Goal: Transaction & Acquisition: Purchase product/service

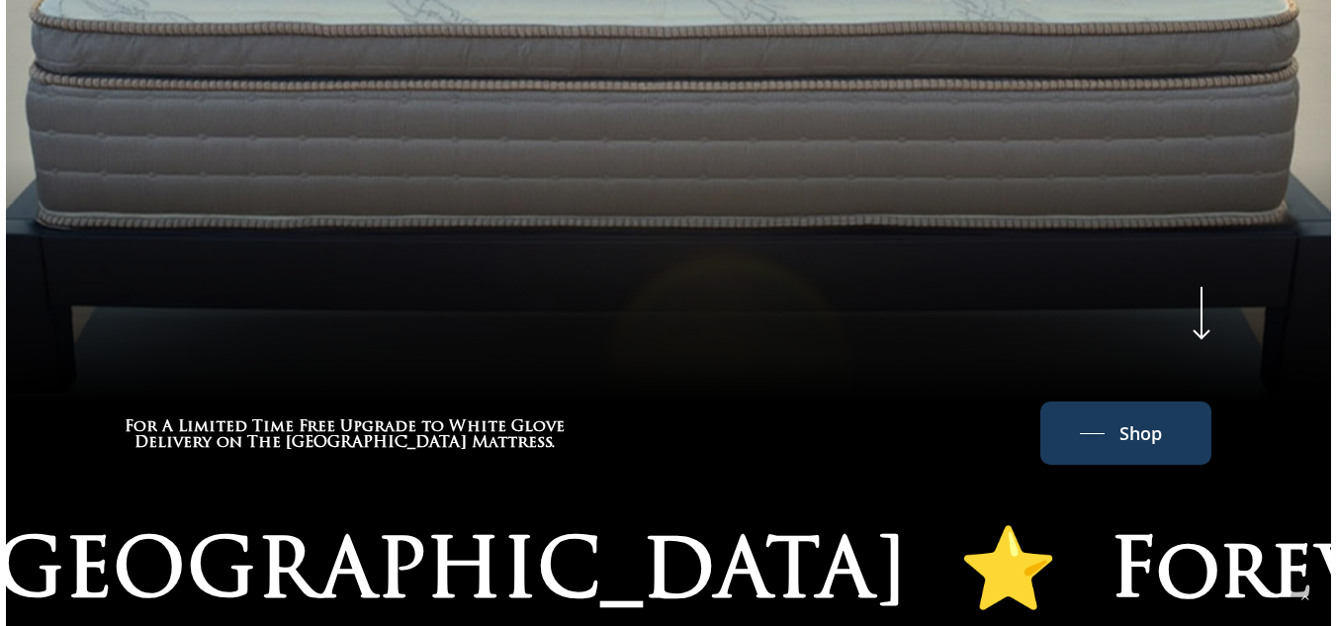
scroll to position [951, 0]
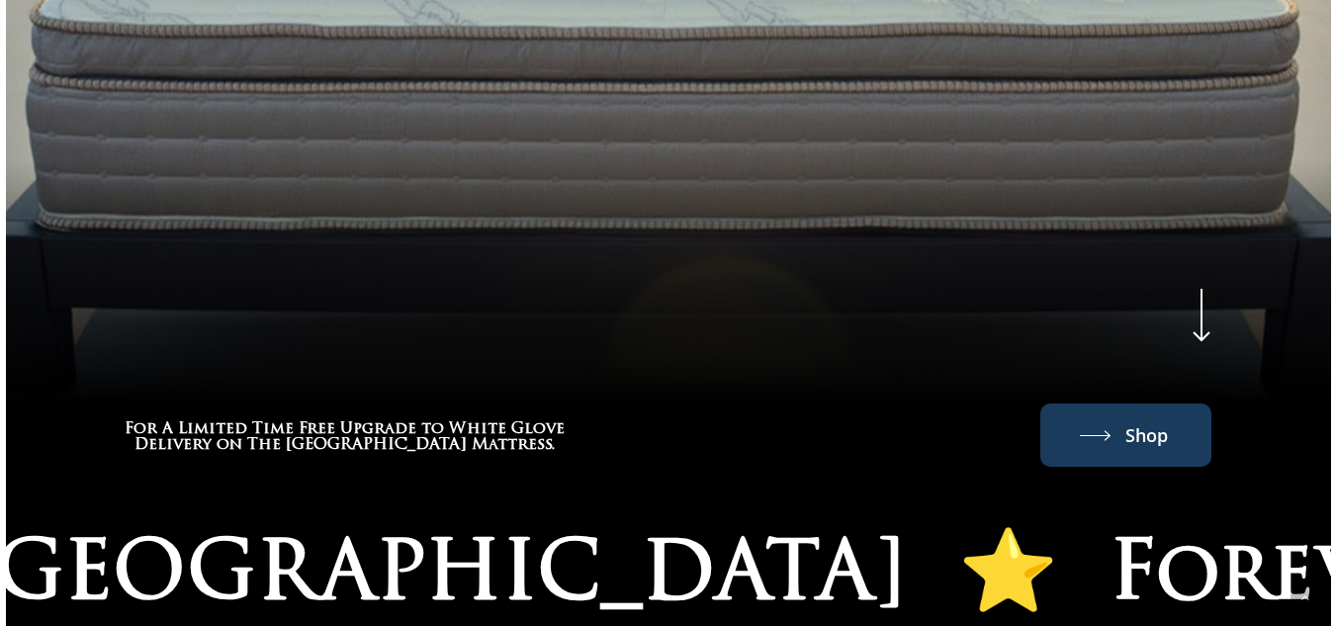
click at [1145, 427] on span "Shop" at bounding box center [1146, 435] width 43 height 32
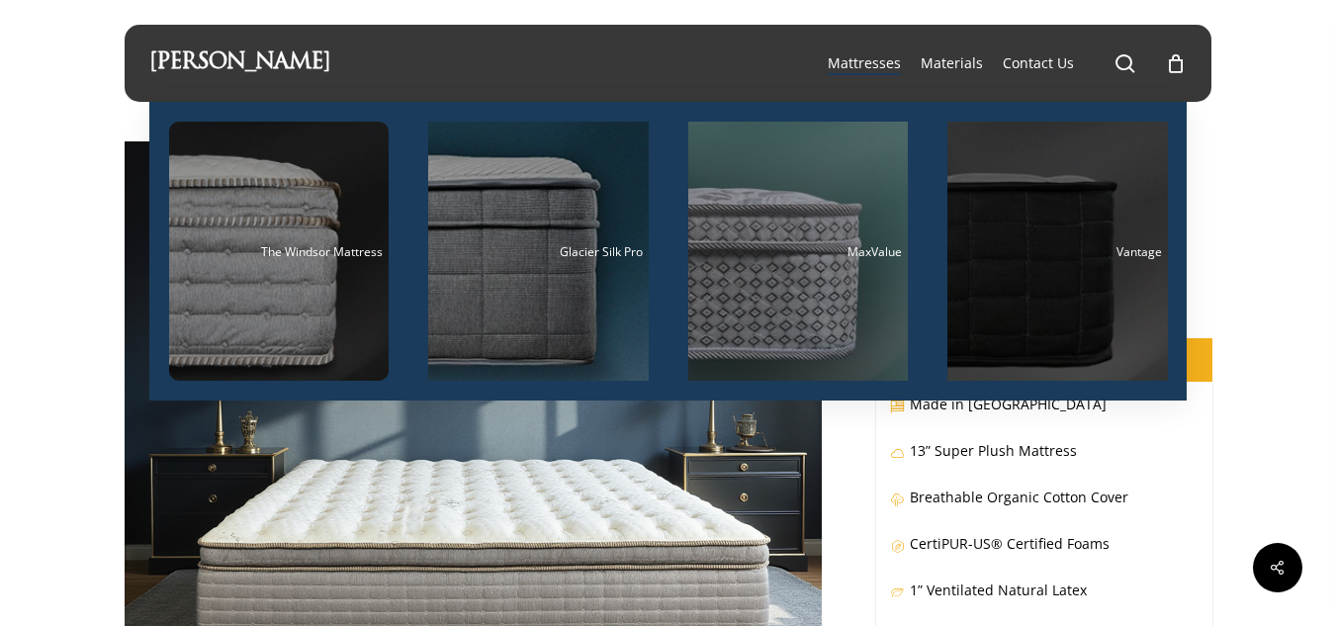
click at [1037, 260] on div "Main Menu" at bounding box center [1057, 251] width 221 height 259
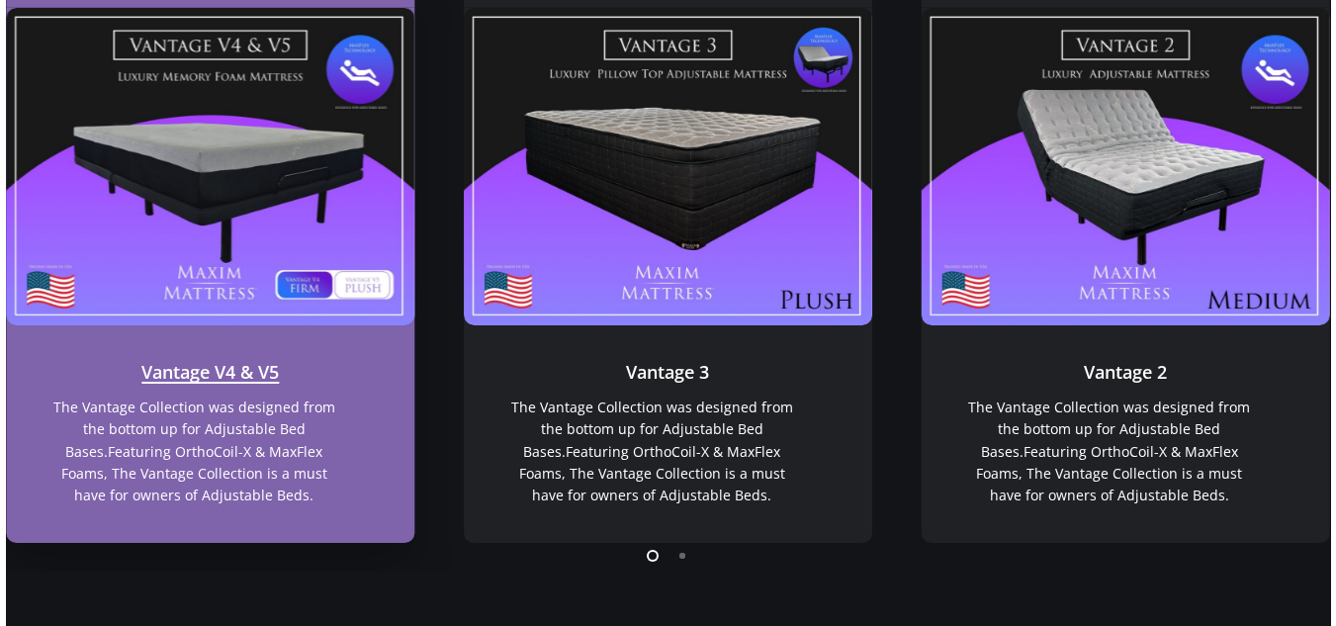
scroll to position [1526, 0]
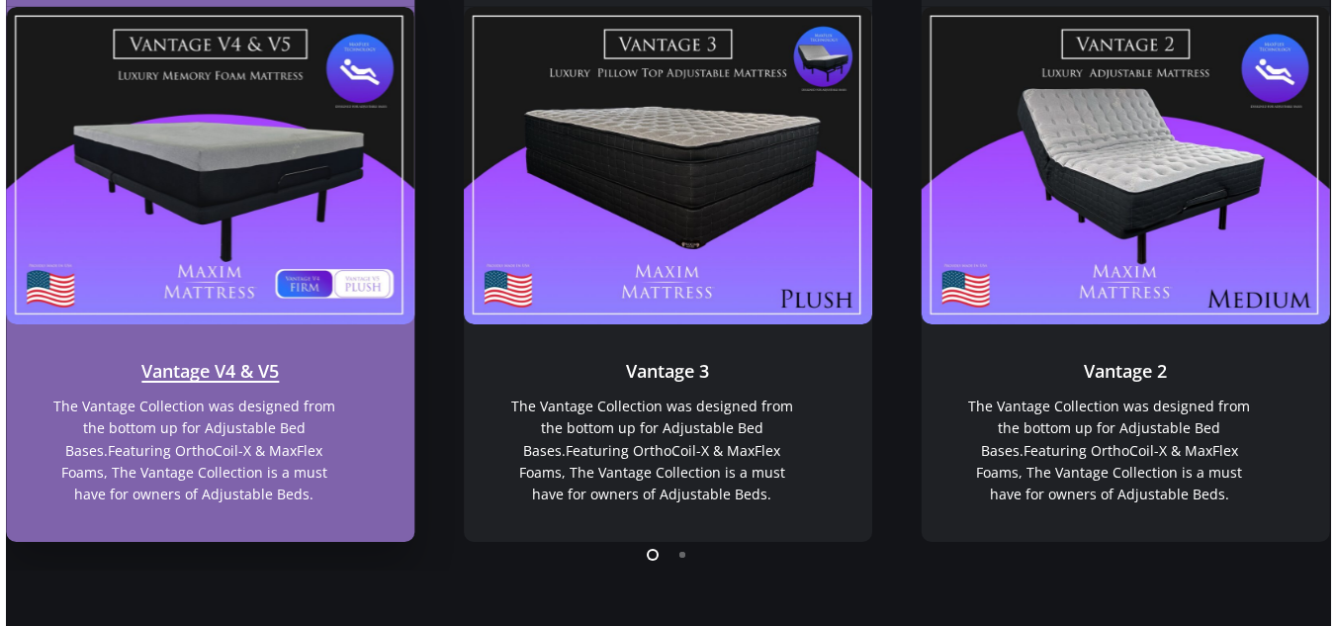
click at [236, 263] on link "Vantage V4 & V5" at bounding box center [210, 165] width 408 height 316
click at [360, 460] on link "Vantage V4 & V5" at bounding box center [210, 433] width 408 height 219
click at [202, 384] on link "Vantage V4 & V5" at bounding box center [210, 433] width 408 height 219
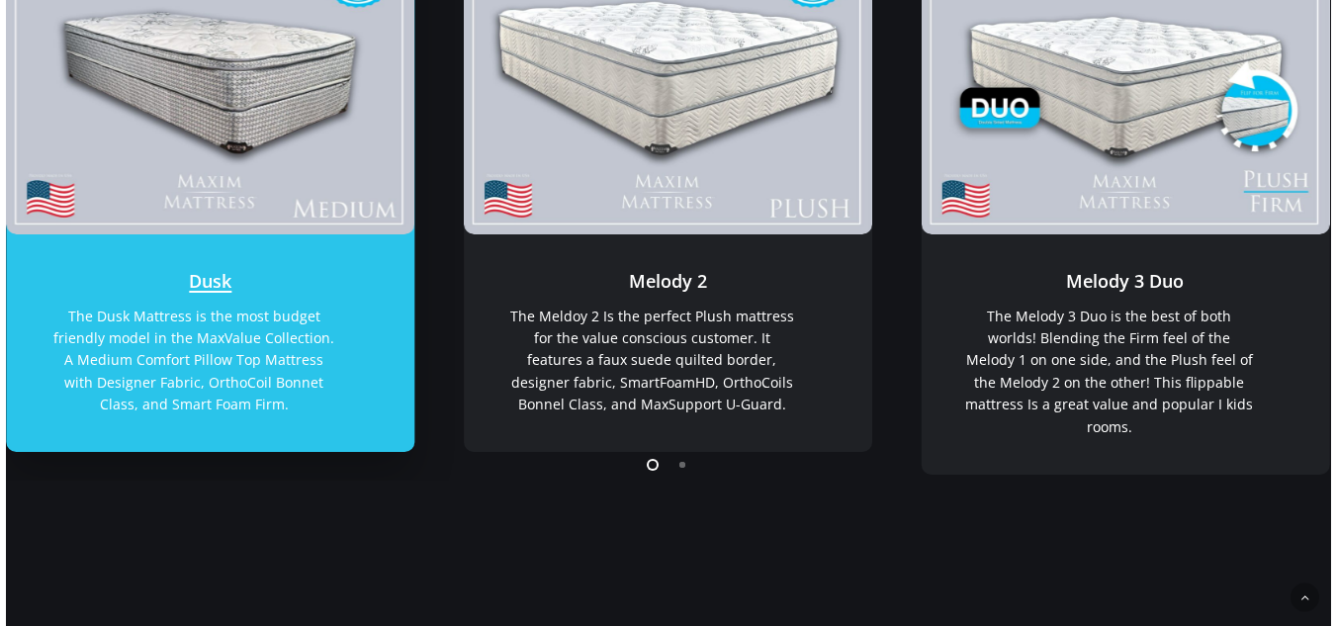
scroll to position [501, 0]
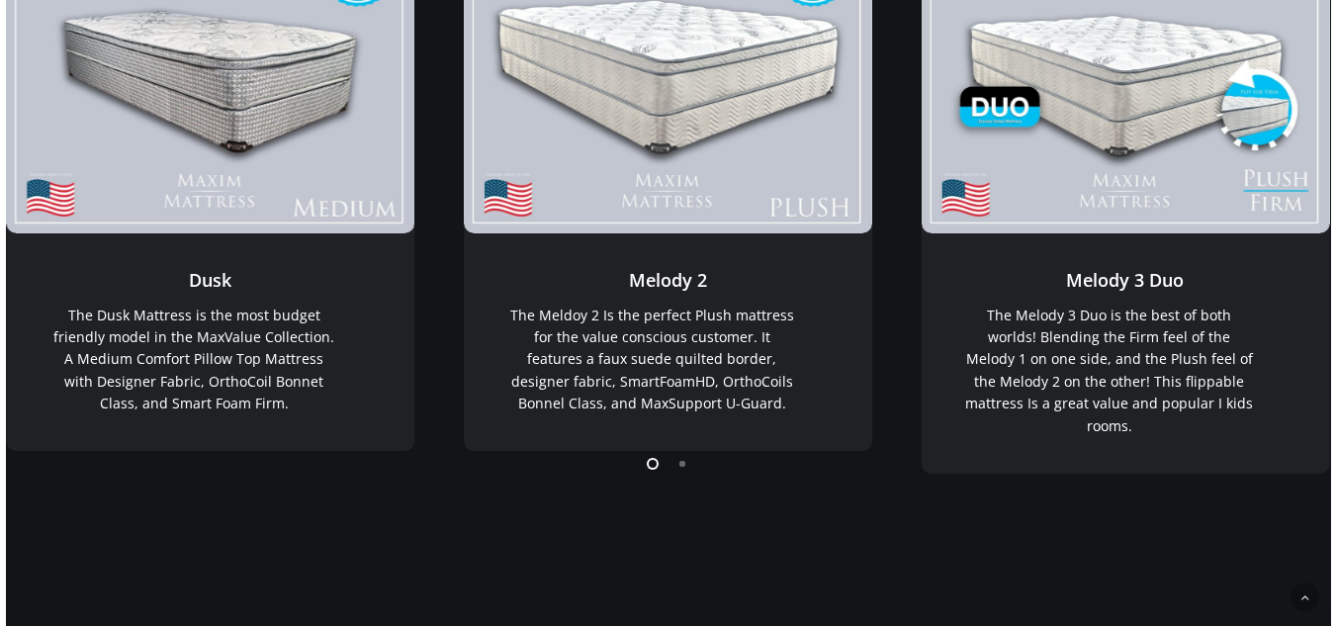
click at [683, 467] on li "Page dot 2" at bounding box center [683, 463] width 30 height 30
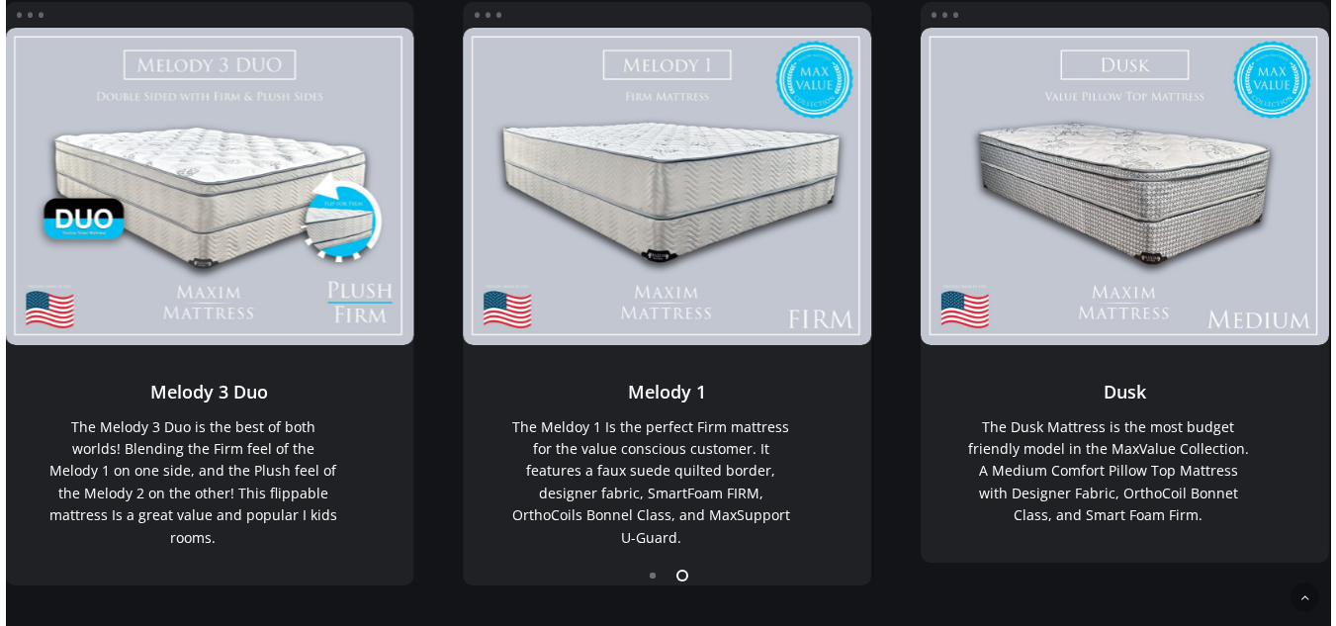
scroll to position [387, 0]
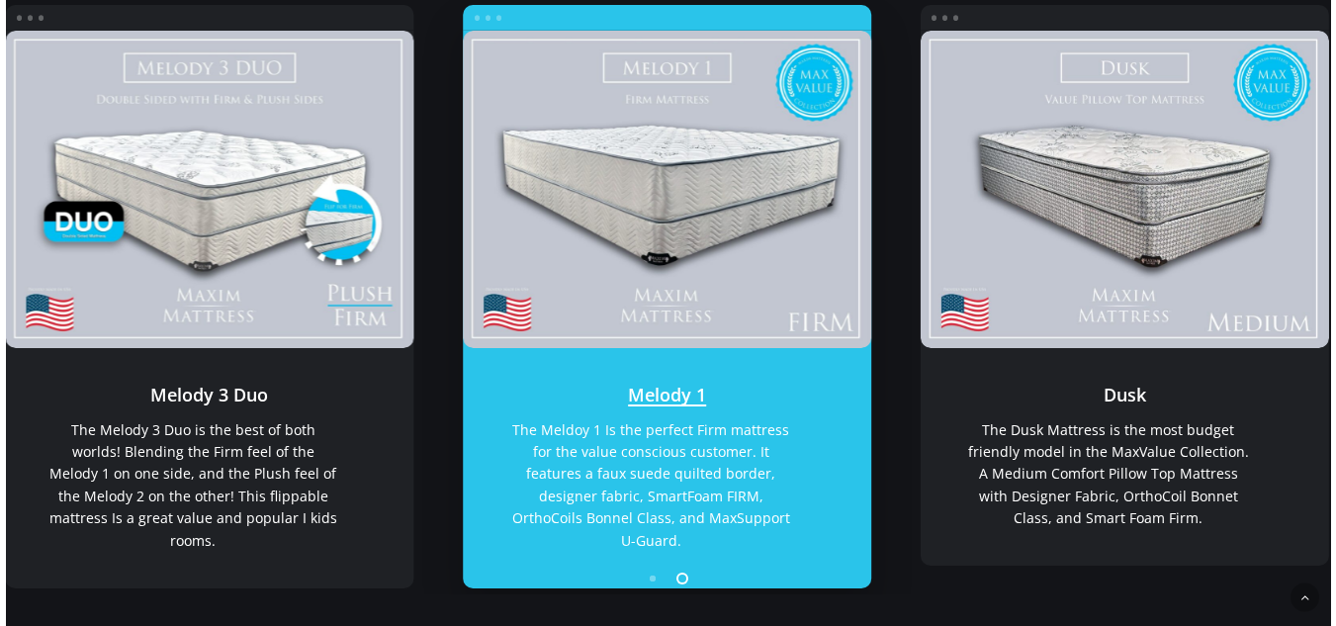
click at [716, 226] on link "Melody 1" at bounding box center [667, 189] width 408 height 316
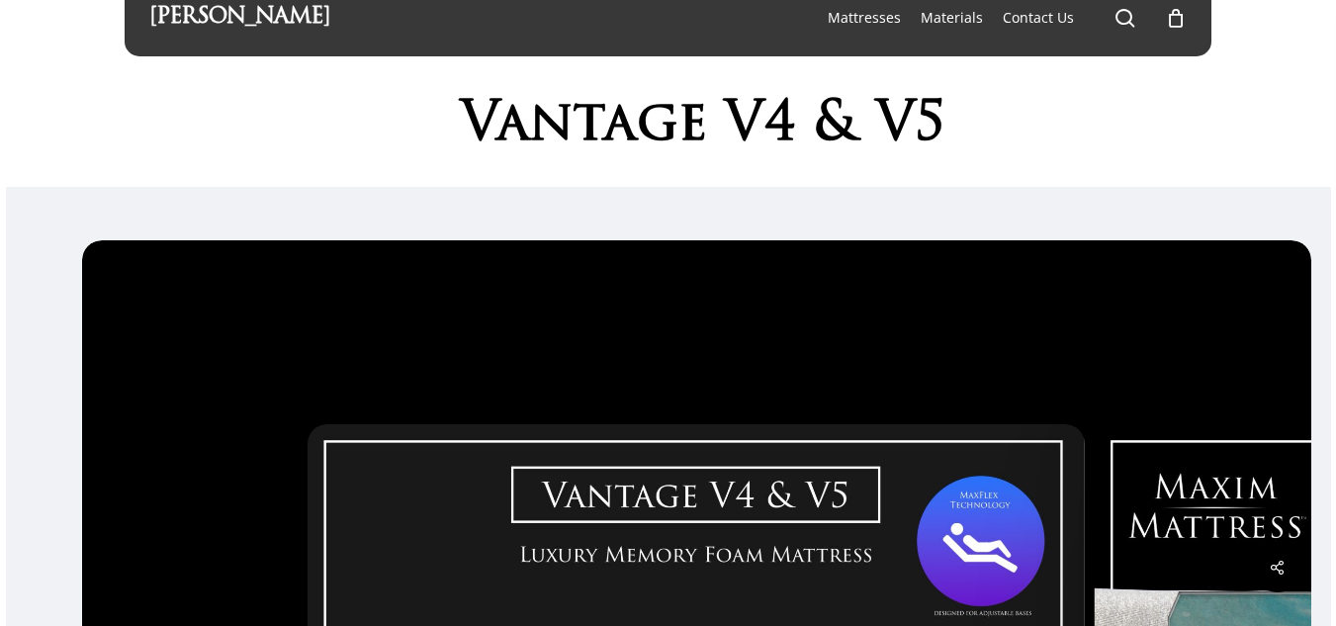
scroll to position [26, 0]
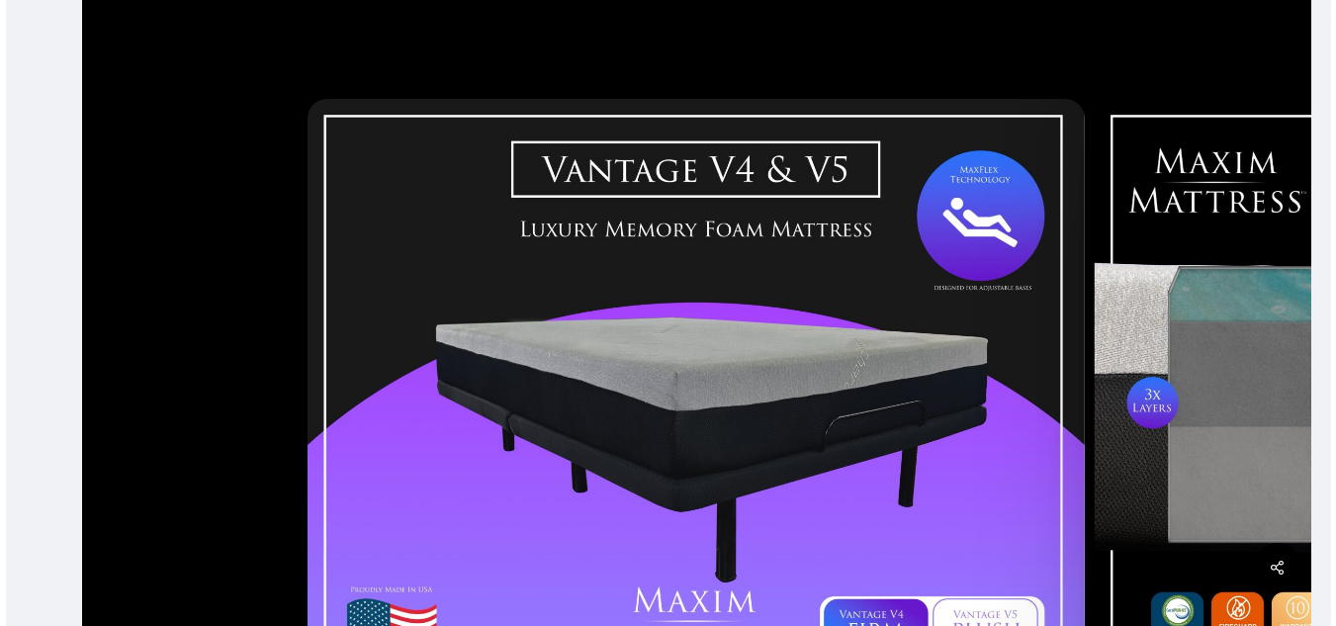
scroll to position [342, 0]
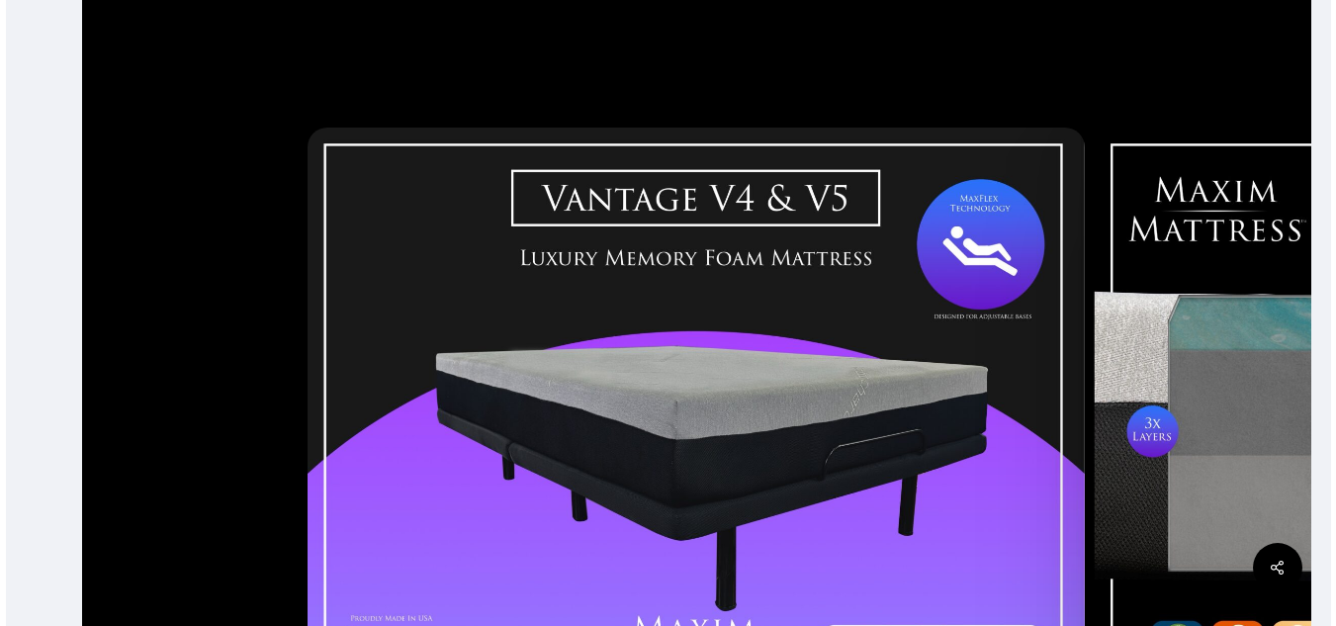
click at [698, 198] on img at bounding box center [696, 429] width 777 height 602
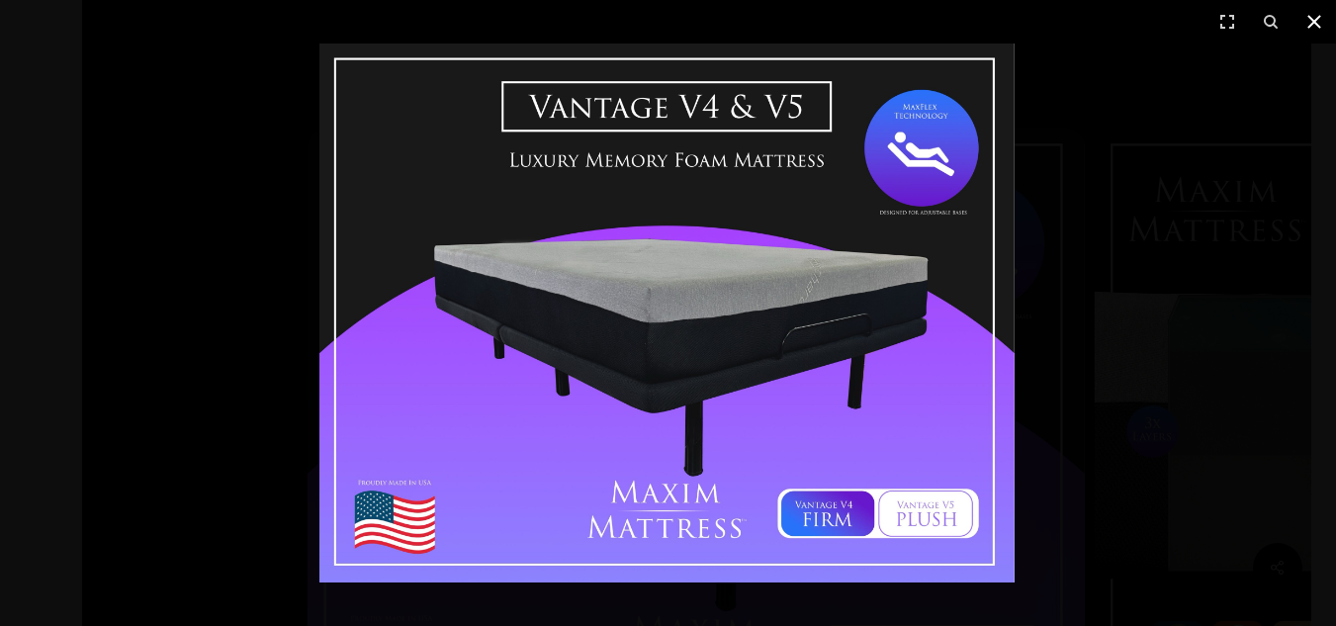
click at [1311, 22] on icon at bounding box center [1314, 22] width 24 height 24
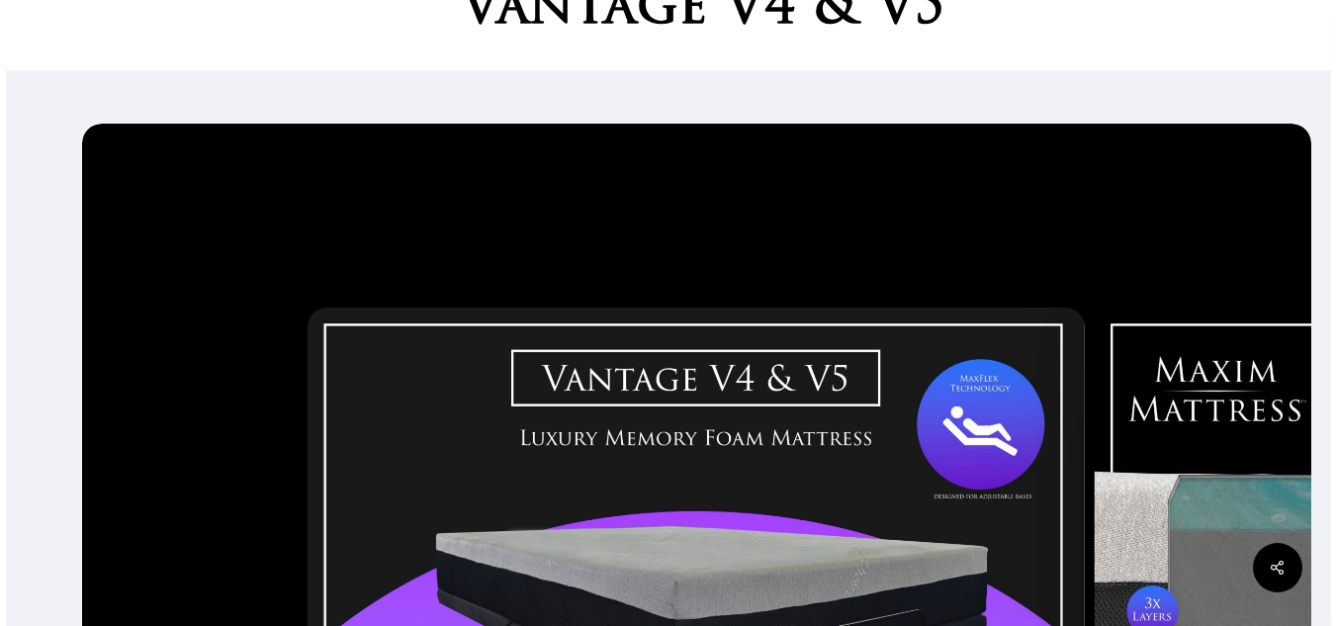
scroll to position [161, 0]
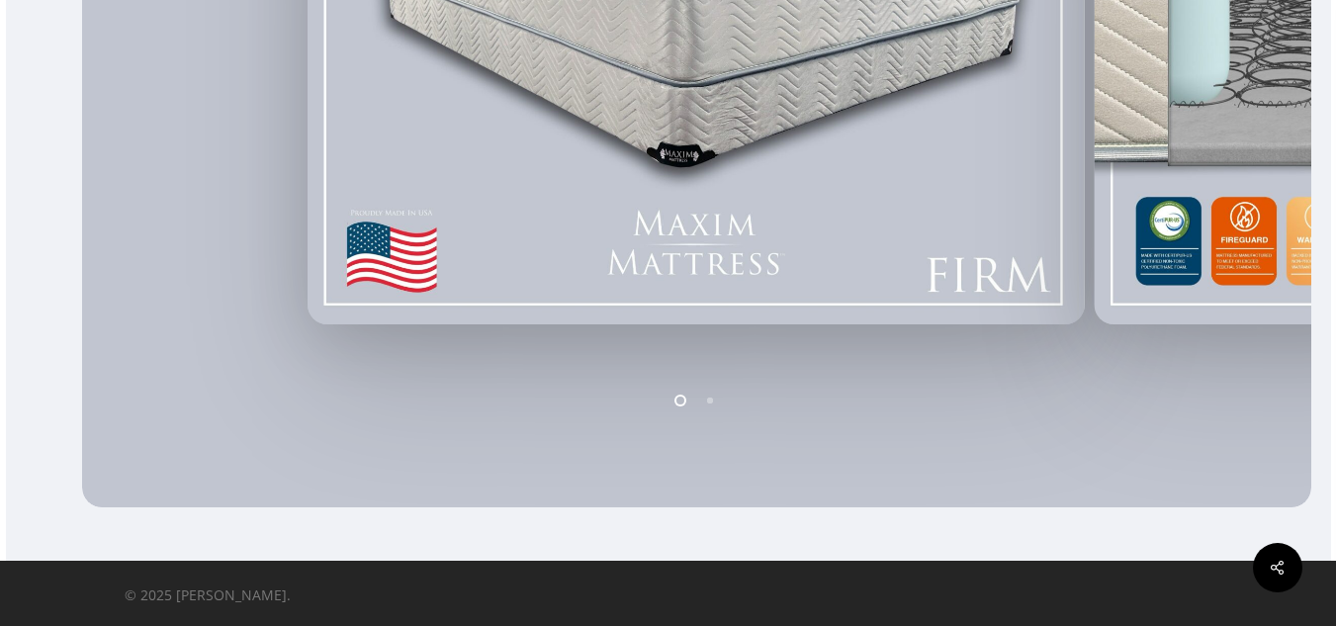
scroll to position [675, 0]
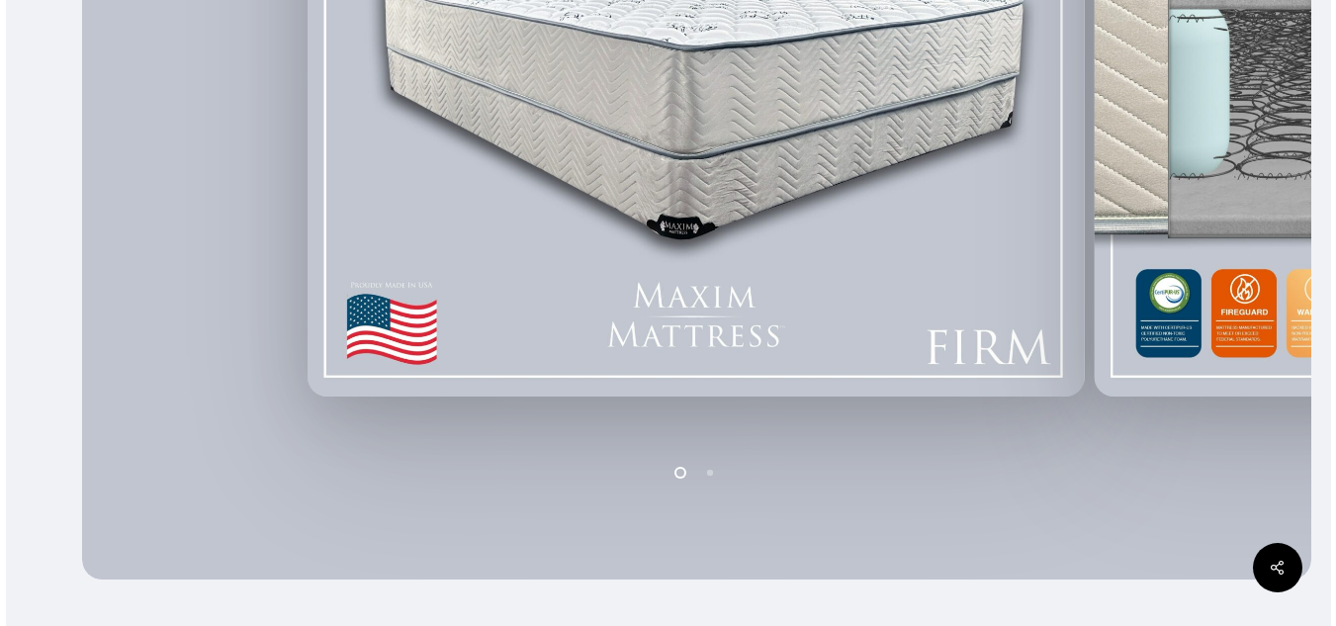
click at [714, 465] on li "Page dot 2" at bounding box center [711, 472] width 30 height 30
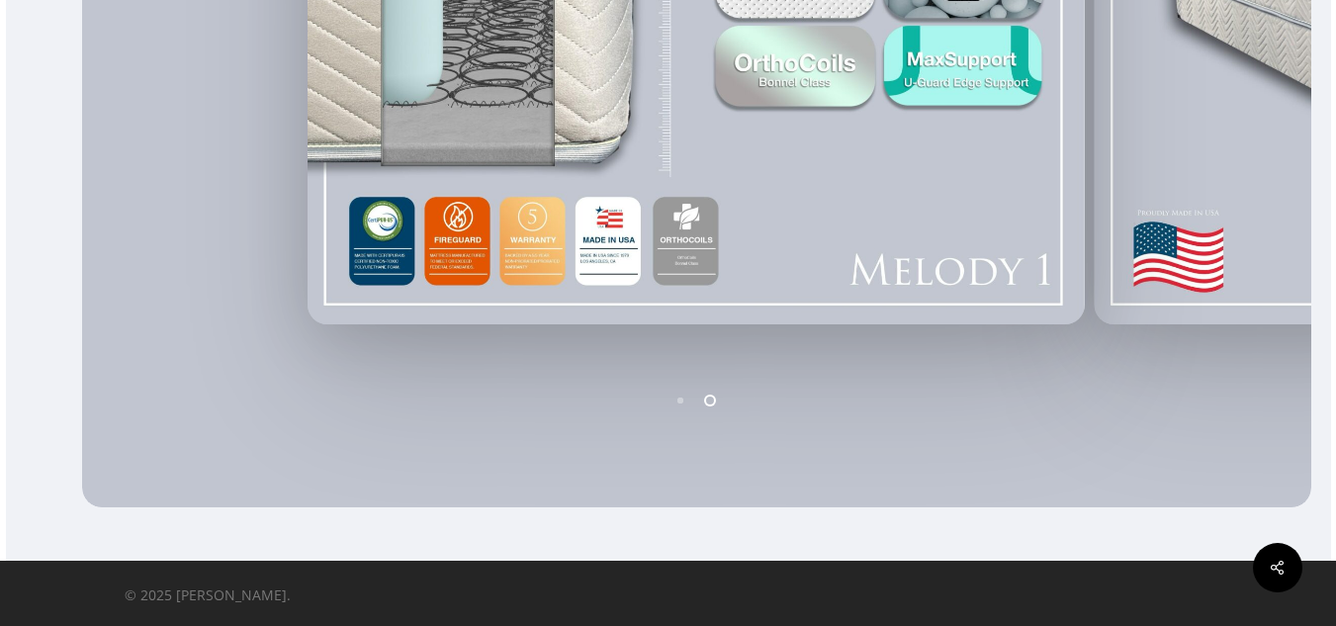
scroll to position [0, 0]
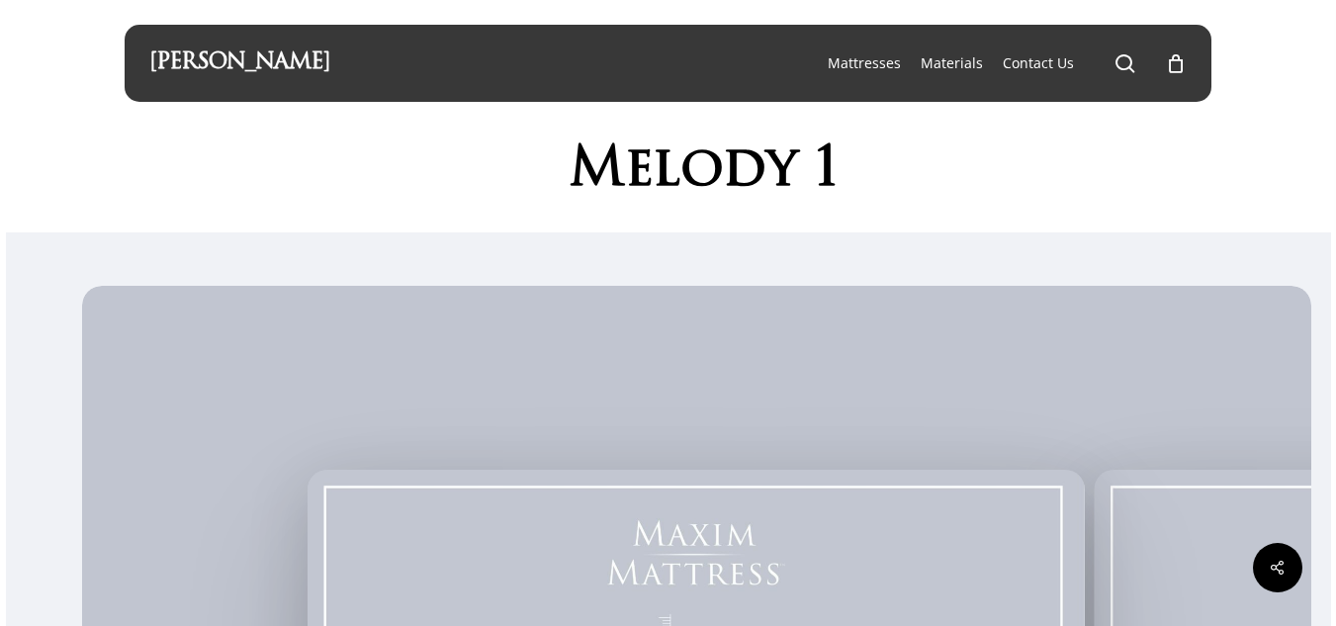
click at [1287, 170] on div "Melody 1" at bounding box center [668, 167] width 1336 height 131
drag, startPoint x: 709, startPoint y: 164, endPoint x: 936, endPoint y: 146, distance: 228.1
click at [936, 146] on h1 "Melody 1" at bounding box center [703, 171] width 1019 height 61
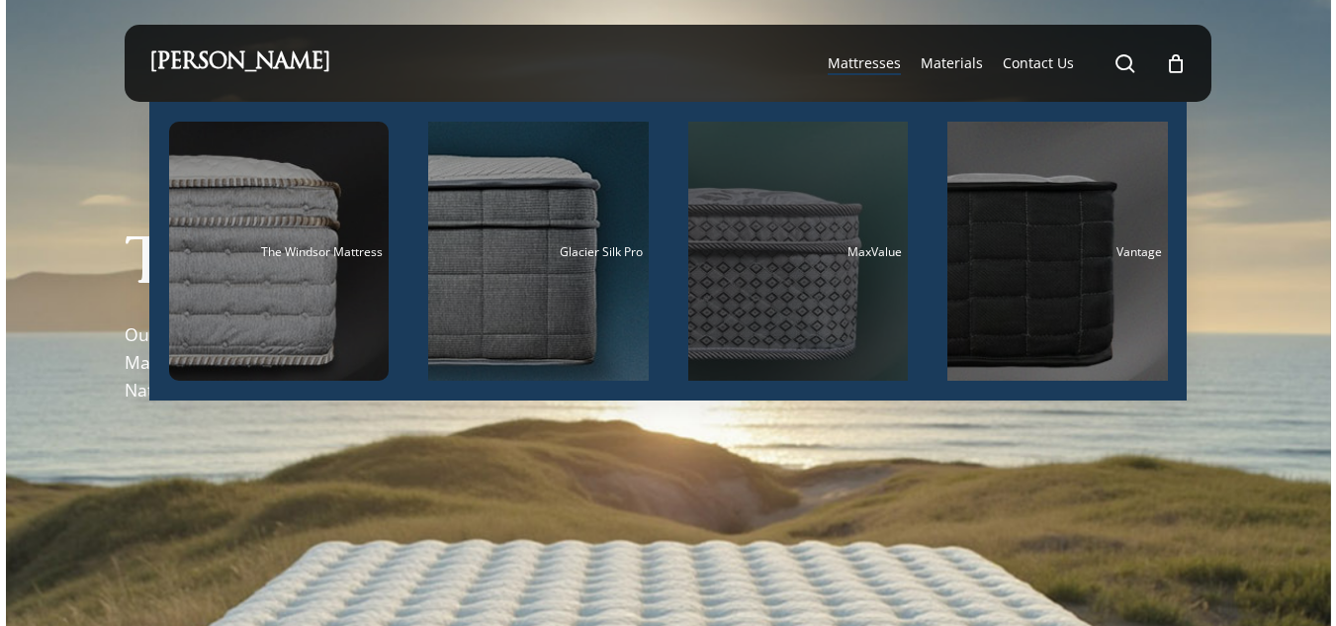
click at [837, 255] on div "MaxValue" at bounding box center [798, 251] width 209 height 13
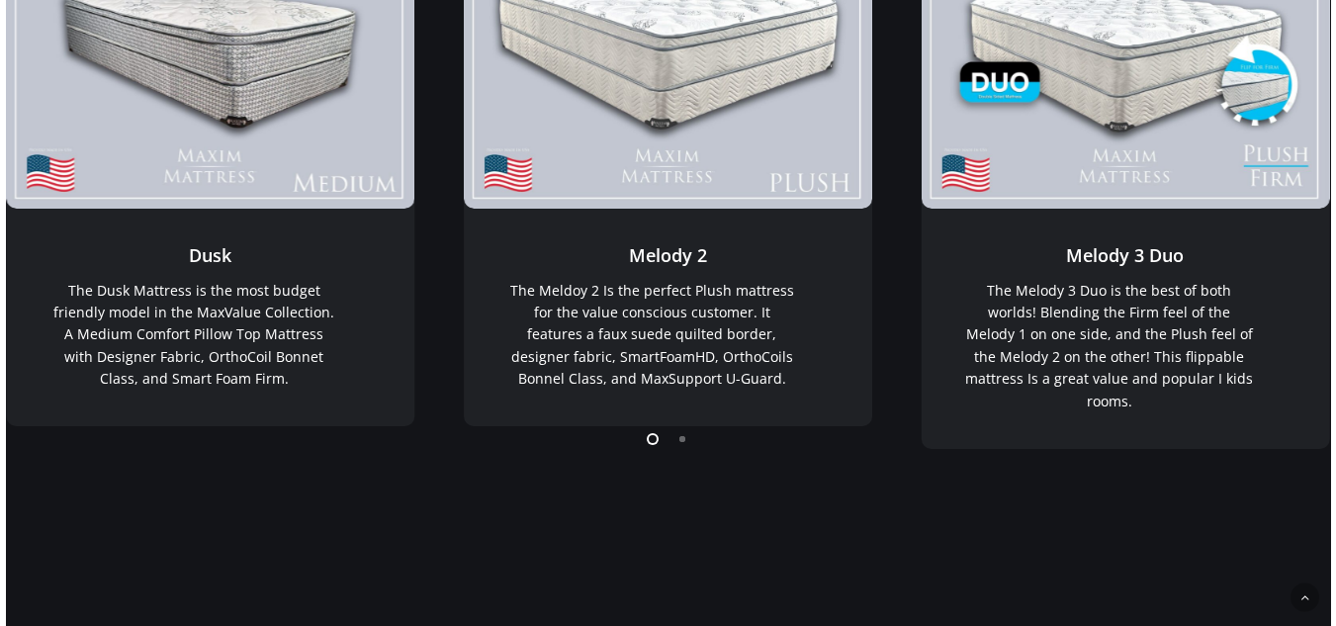
scroll to position [525, 0]
click at [671, 443] on li "Page dot 2" at bounding box center [683, 439] width 30 height 30
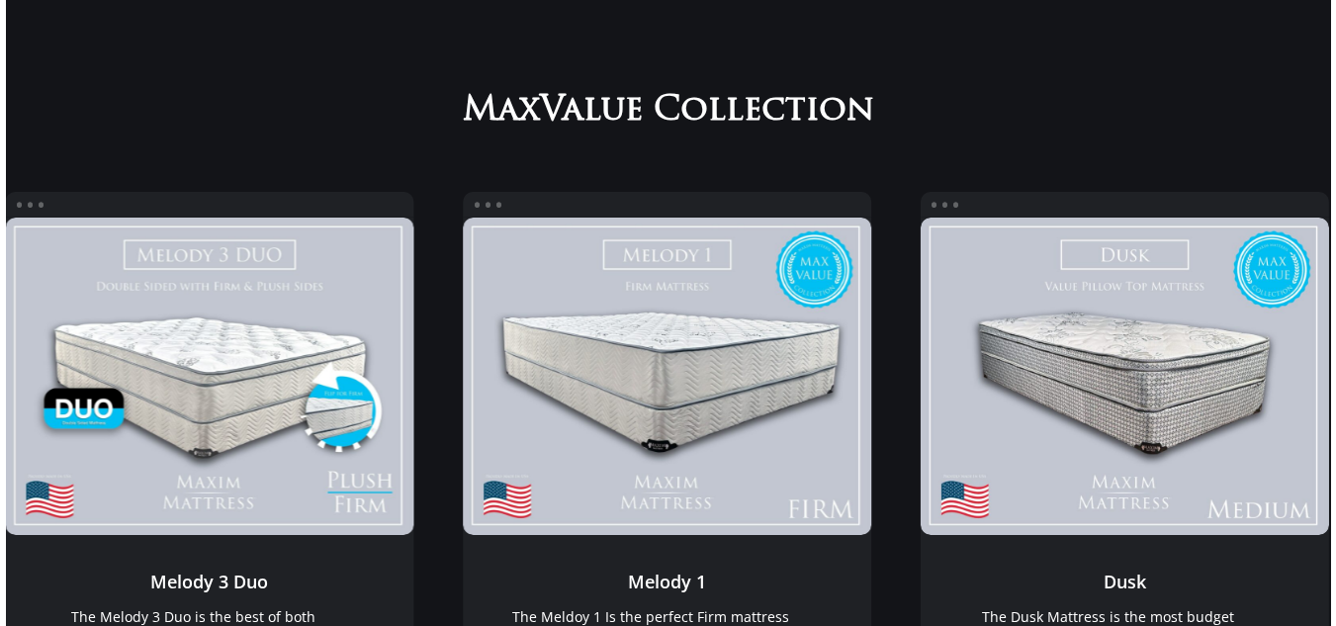
scroll to position [0, 0]
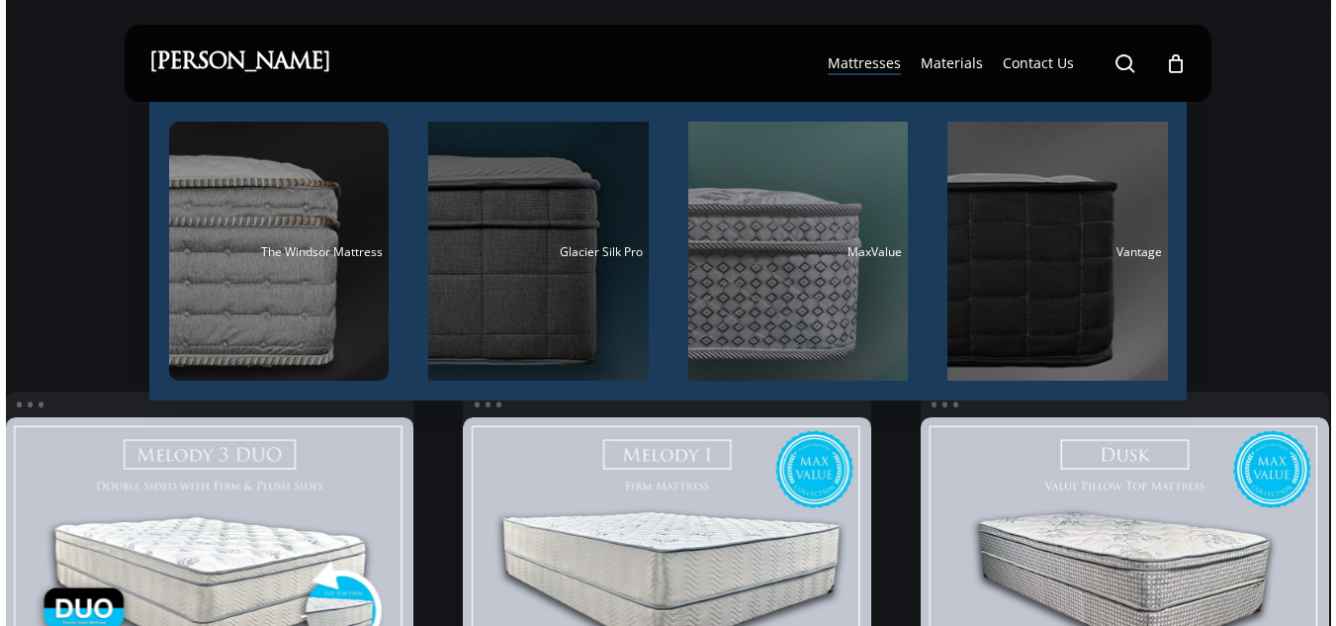
click at [570, 266] on div "Main Menu" at bounding box center [538, 251] width 221 height 259
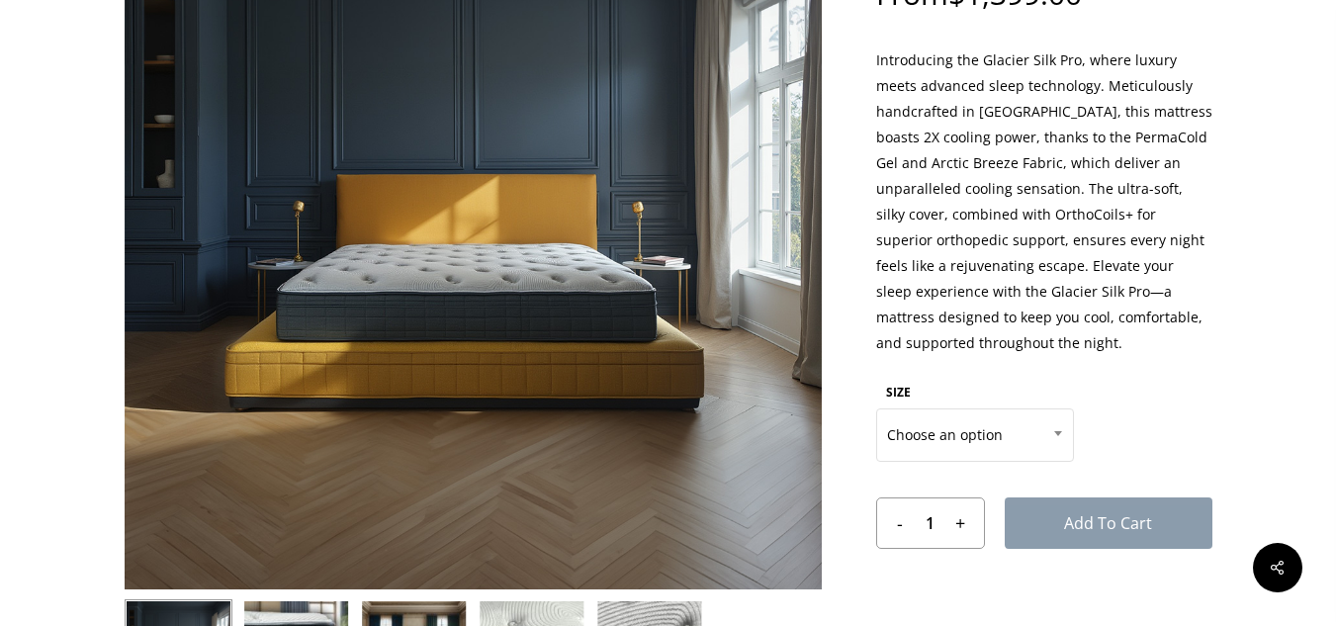
scroll to position [368, 0]
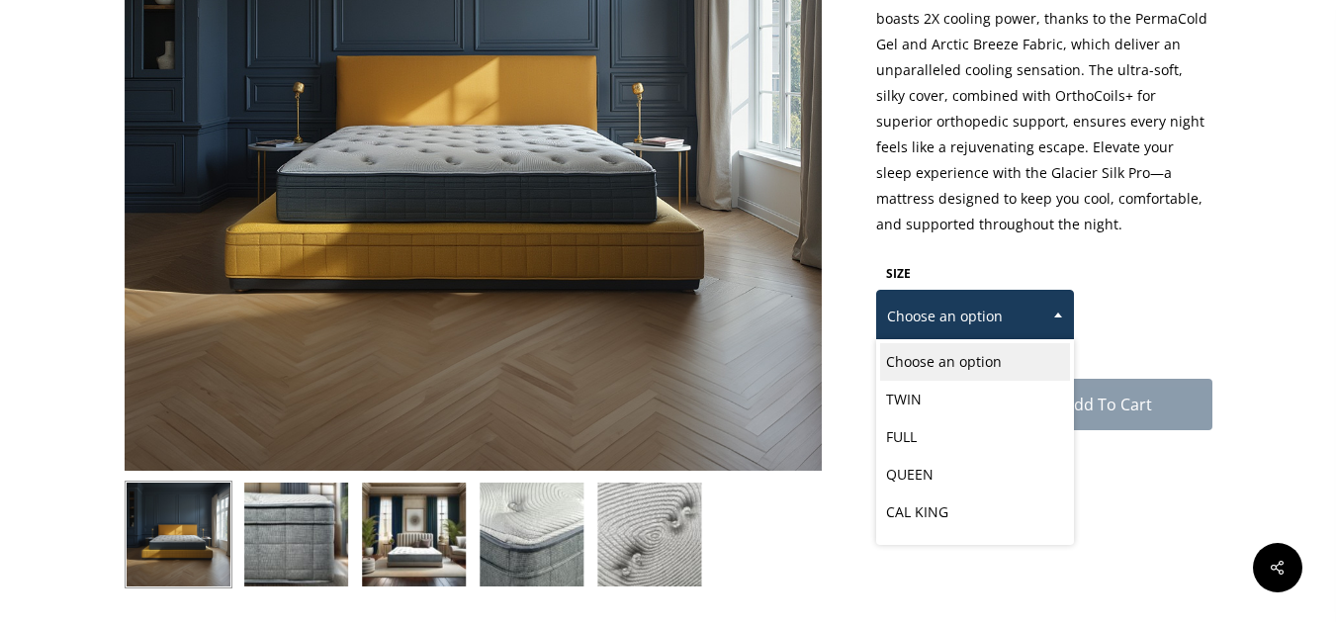
click at [1024, 315] on span "Choose an option" at bounding box center [975, 317] width 196 height 42
select select "FULL"
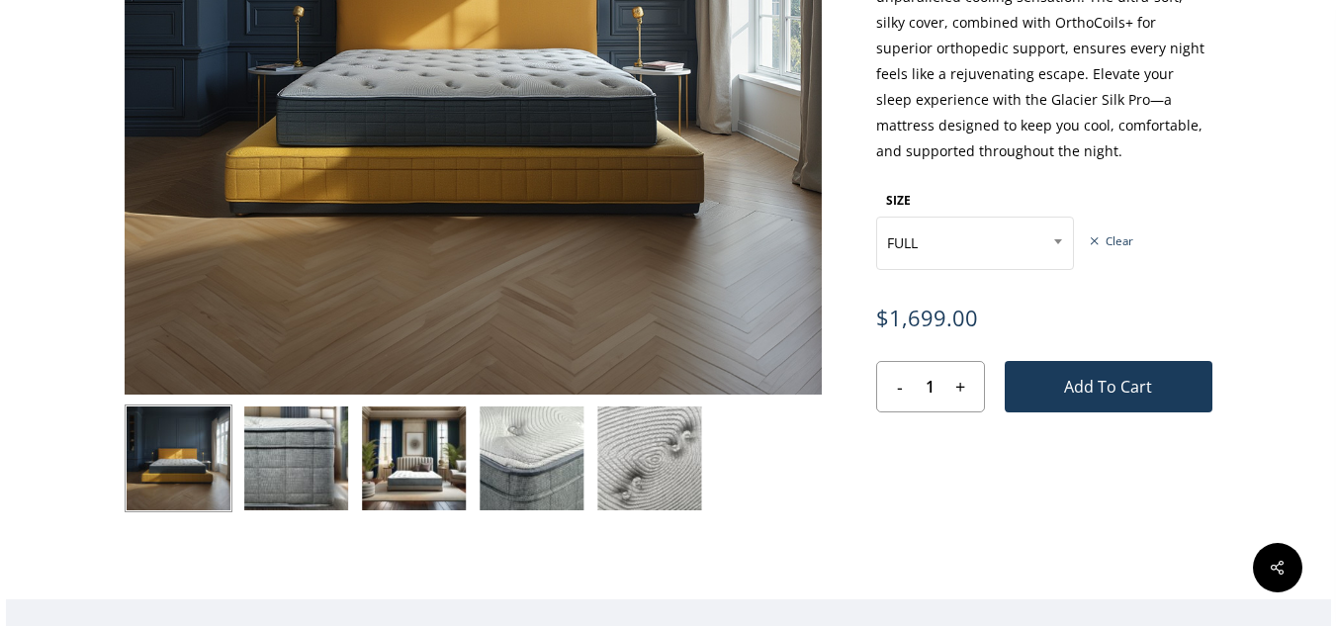
scroll to position [445, 0]
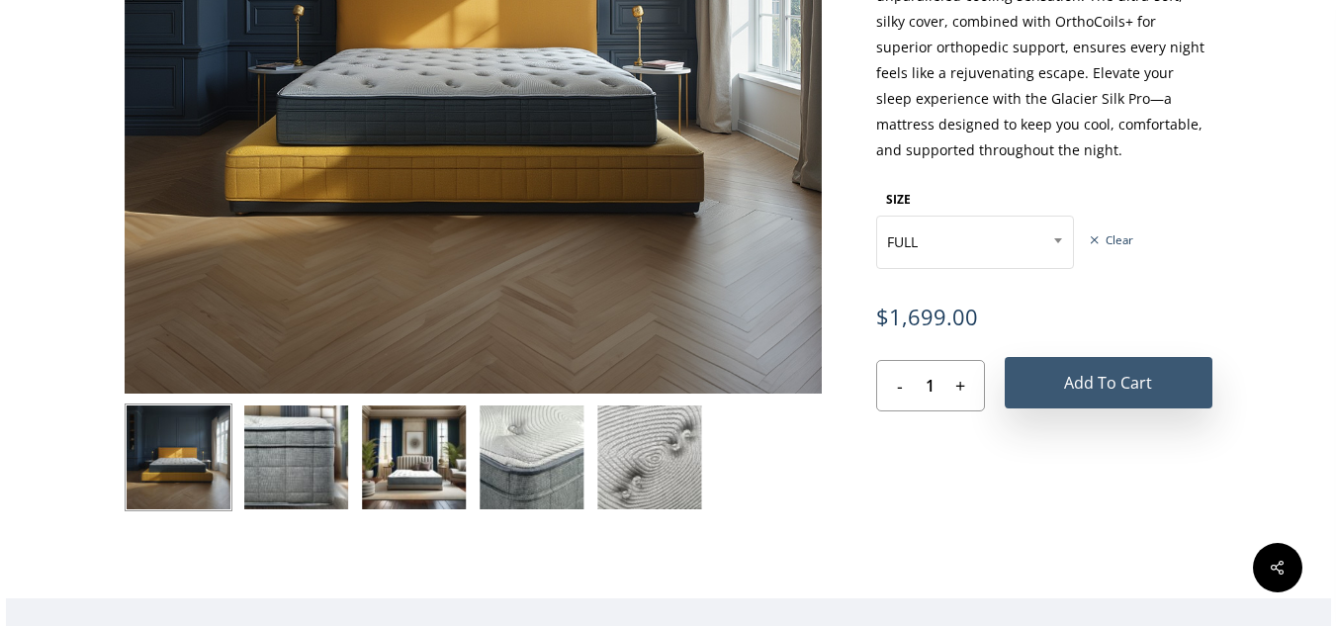
click at [1142, 387] on button "Add to cart" at bounding box center [1109, 382] width 208 height 51
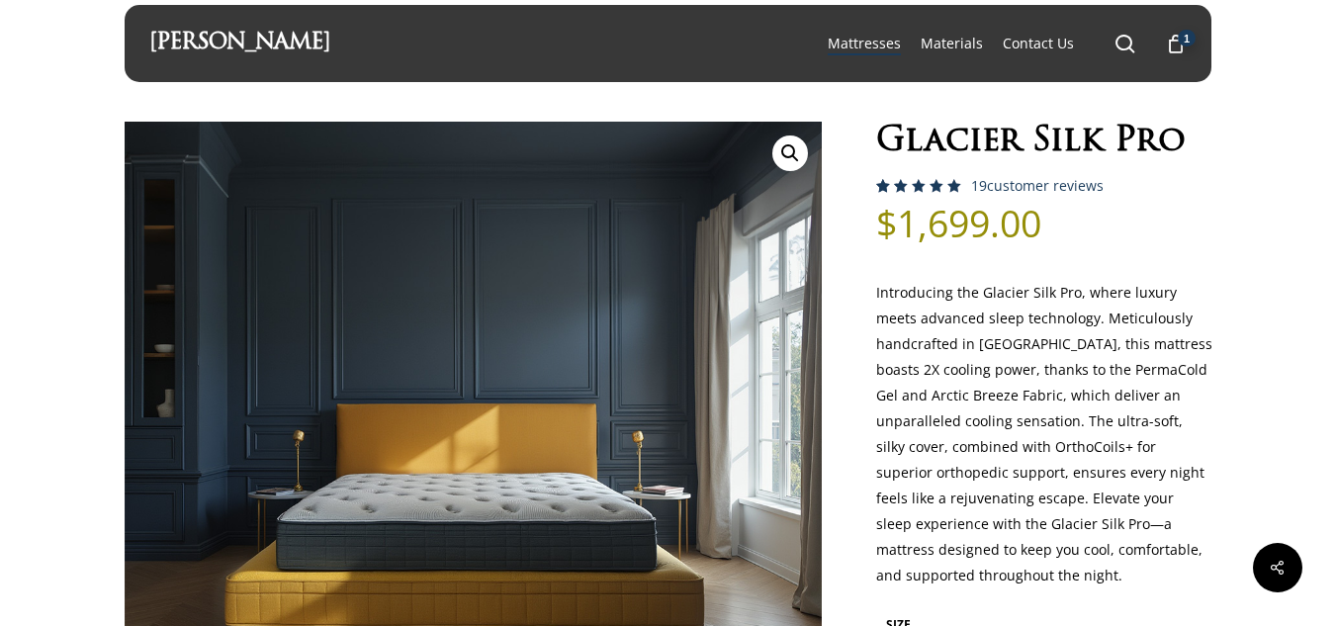
scroll to position [0, 0]
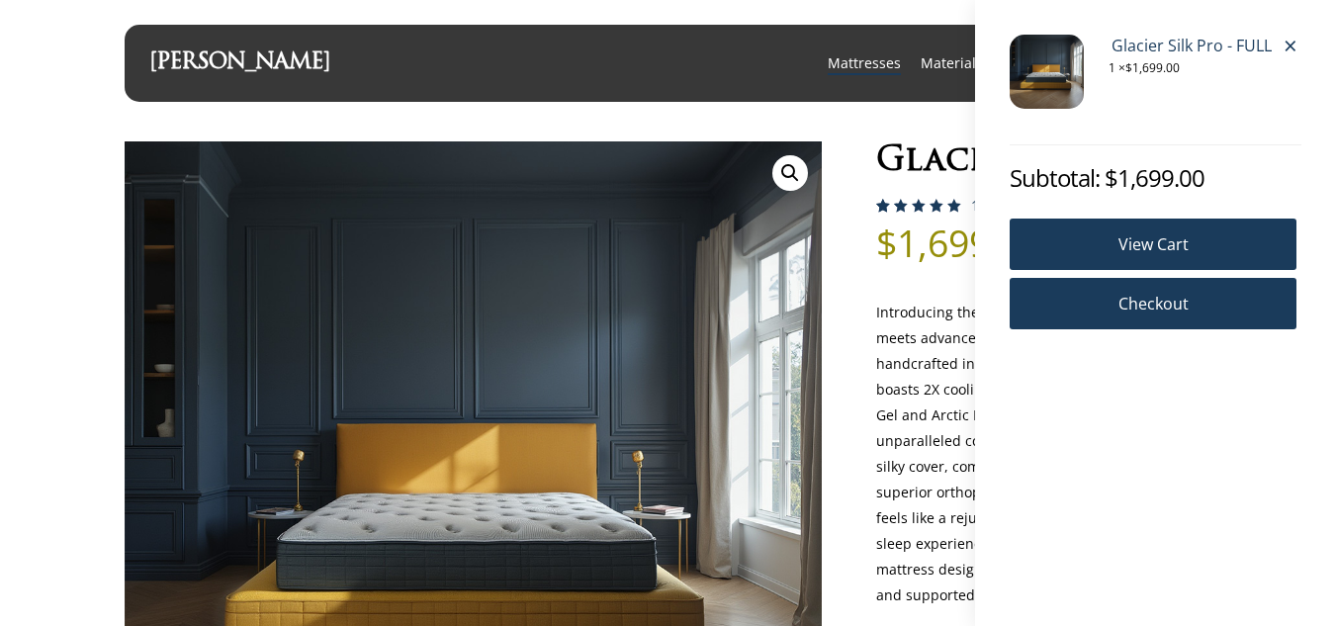
click at [1180, 67] on bdi "$ 1,699.00" at bounding box center [1152, 67] width 54 height 17
click at [1288, 45] on link "×" at bounding box center [1290, 46] width 23 height 23
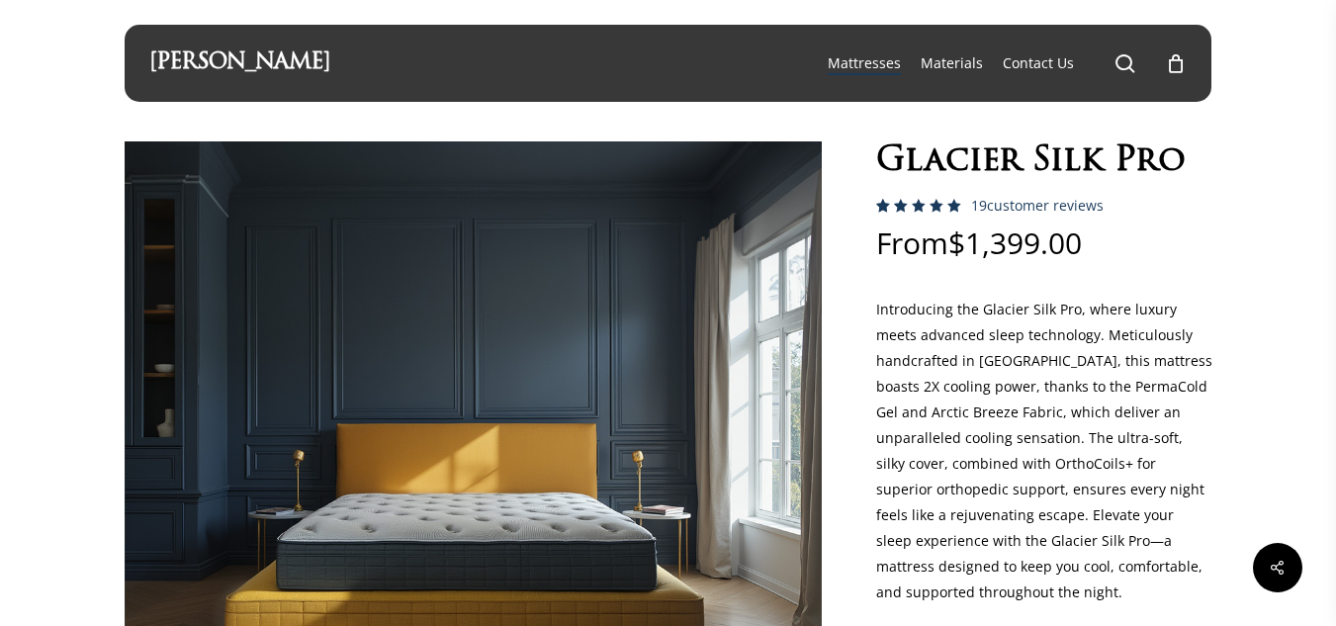
click at [851, 72] on span "Mattresses" at bounding box center [864, 62] width 73 height 19
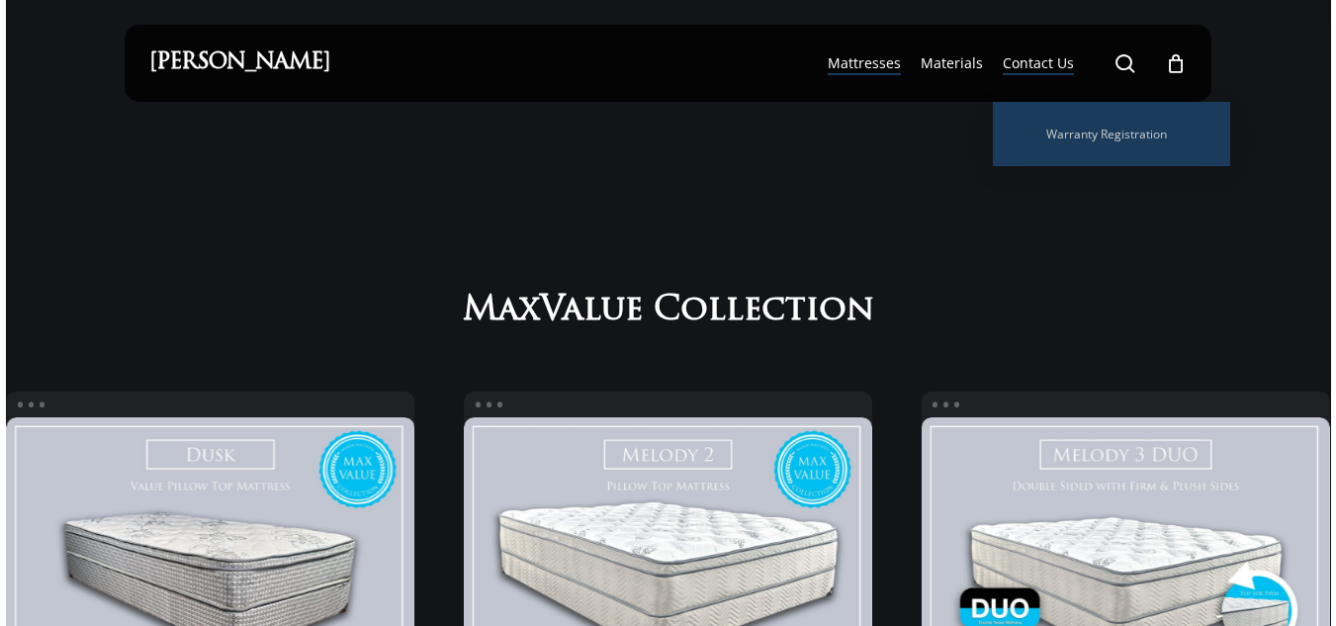
click at [1040, 57] on span "Contact Us" at bounding box center [1038, 62] width 71 height 19
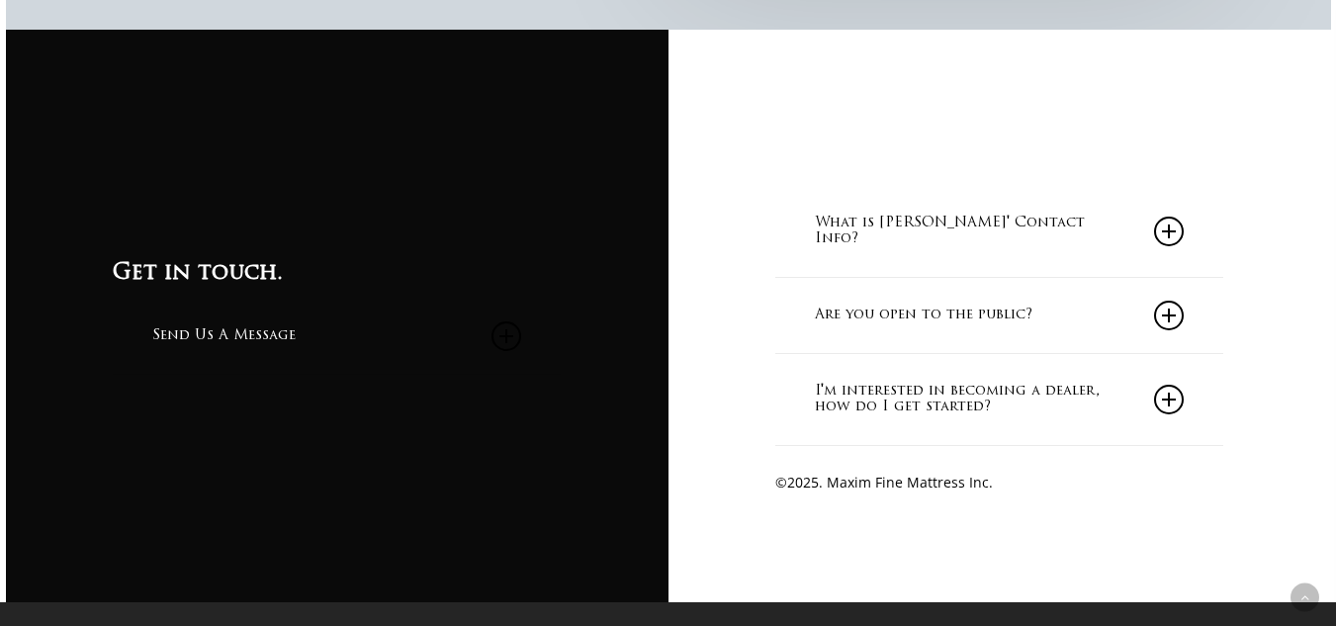
scroll to position [1705, 0]
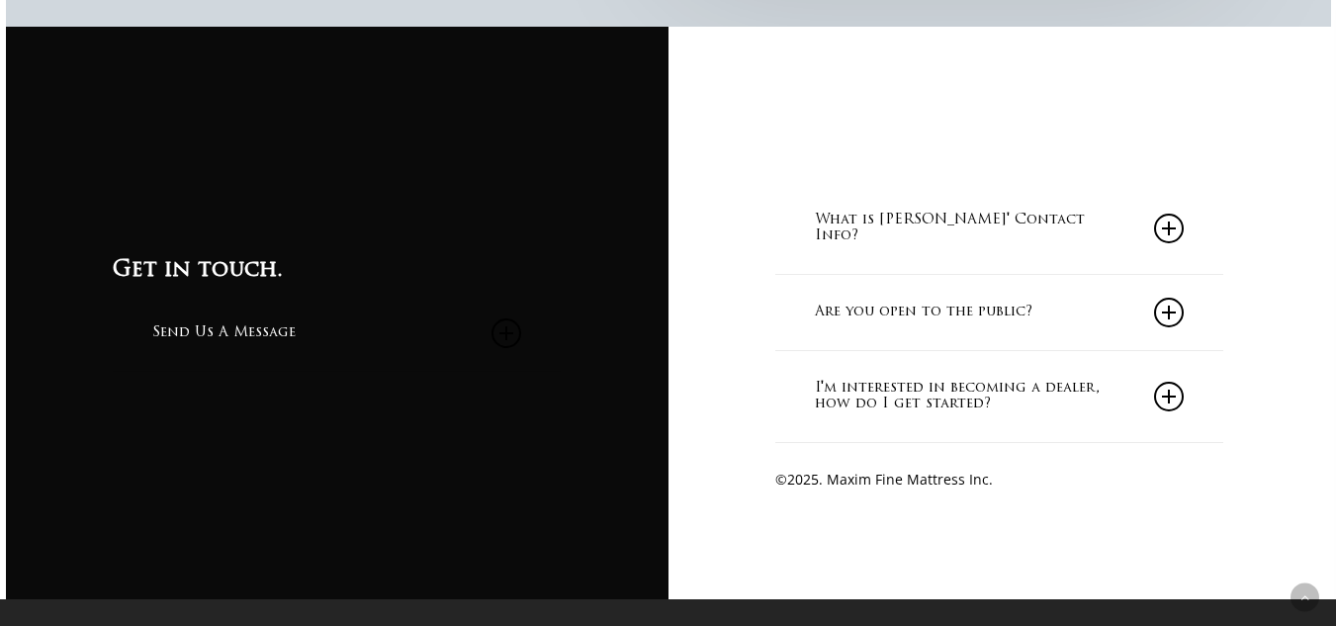
click at [1171, 317] on icon at bounding box center [1169, 313] width 30 height 30
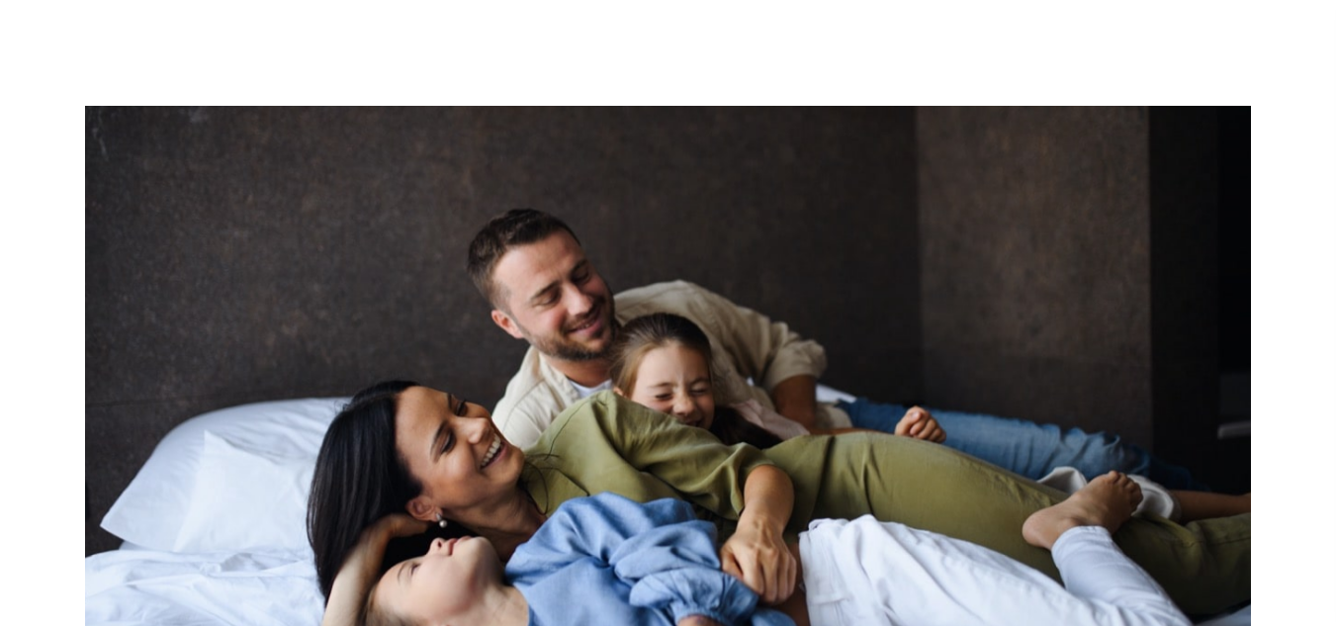
scroll to position [0, 0]
